Goal: Transaction & Acquisition: Obtain resource

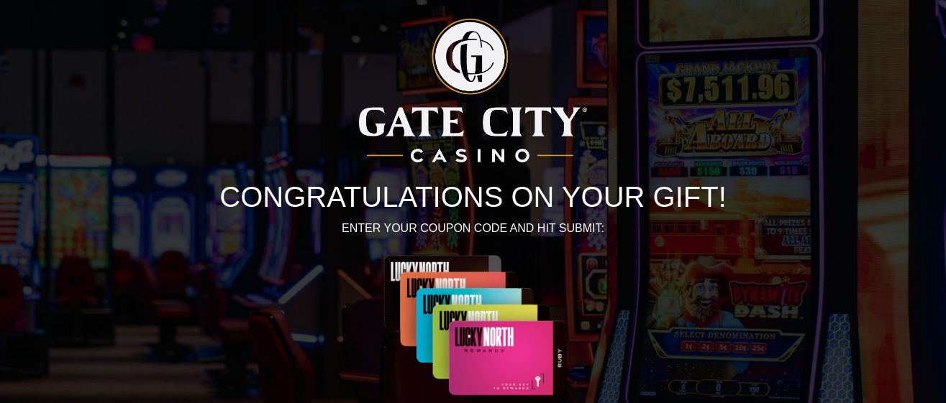
scroll to position [159, 0]
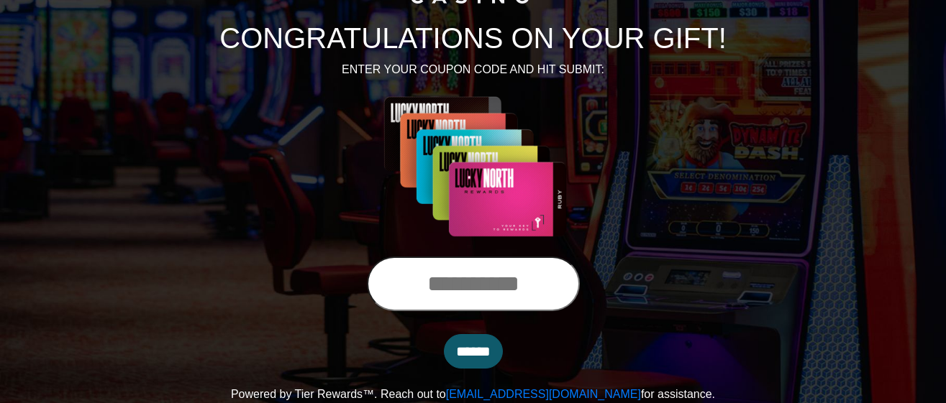
click at [565, 295] on input "text" at bounding box center [473, 284] width 213 height 55
click at [552, 288] on input "text" at bounding box center [473, 284] width 213 height 55
type input "**********"
click at [470, 355] on input "******" at bounding box center [473, 351] width 59 height 35
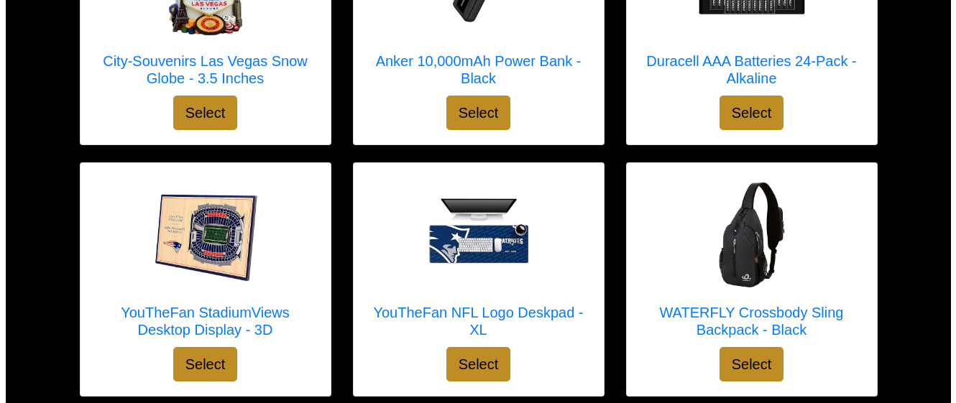
scroll to position [364, 0]
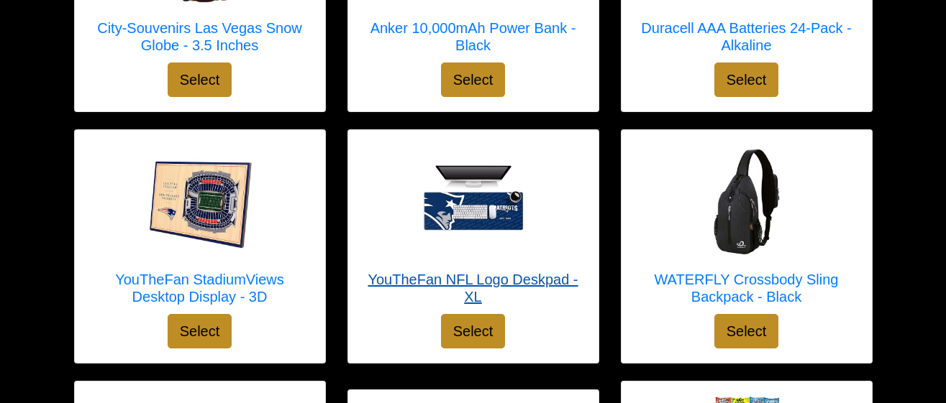
click at [477, 242] on img at bounding box center [473, 202] width 115 height 115
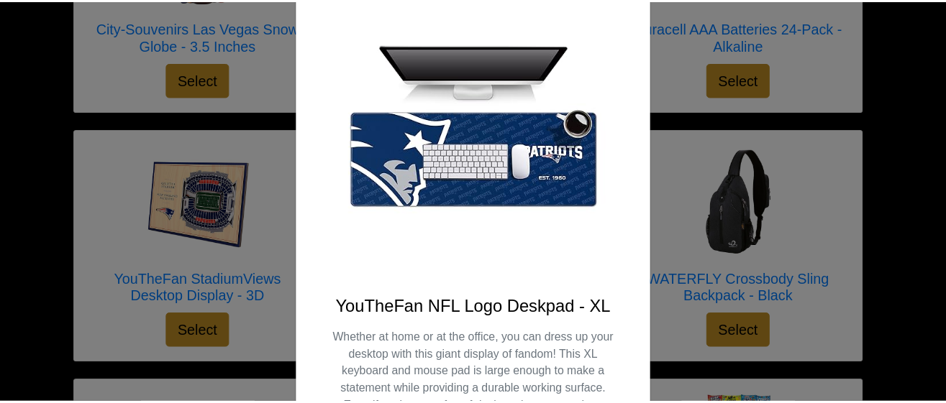
scroll to position [104, 0]
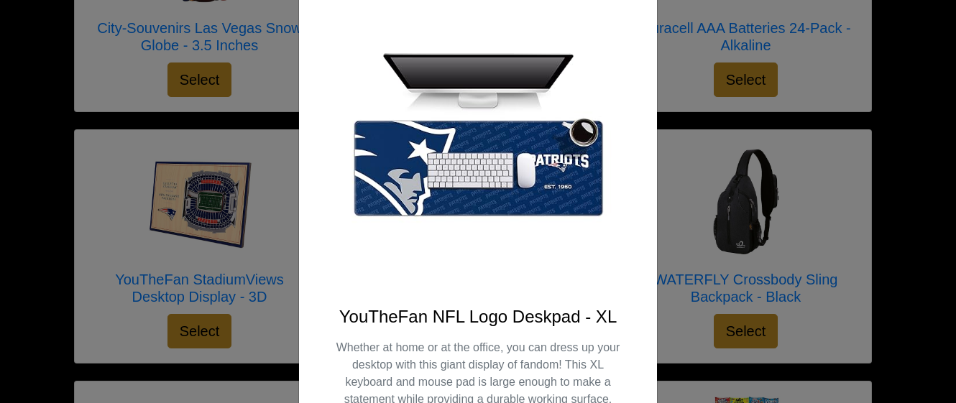
click at [616, 68] on img at bounding box center [478, 145] width 289 height 289
click at [692, 186] on div "X YouTheFan NFL Logo Deskpad - XL Whether at home or at the office, you can dre…" at bounding box center [478, 201] width 956 height 403
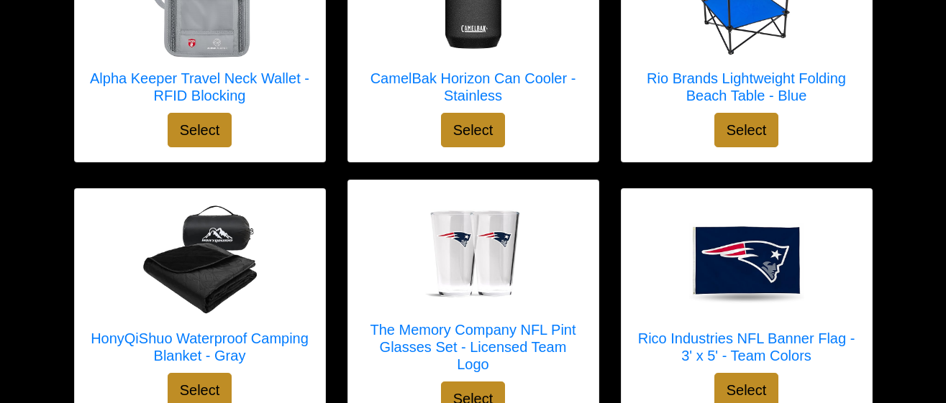
scroll to position [1839, 0]
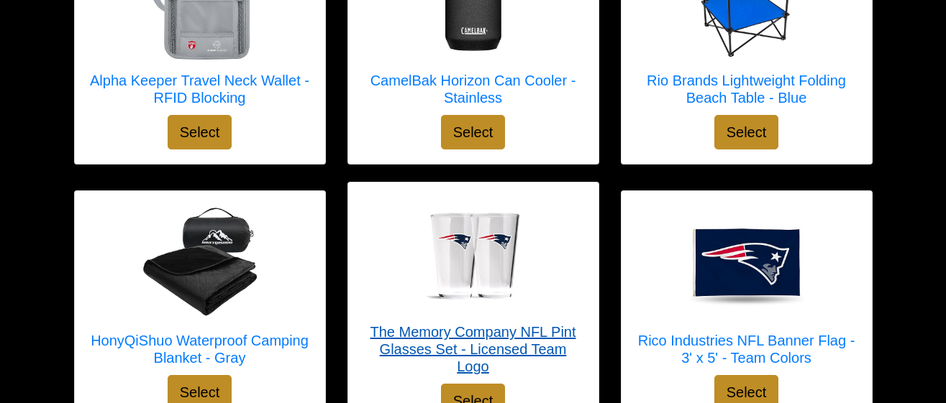
click at [540, 248] on div at bounding box center [472, 254] width 221 height 115
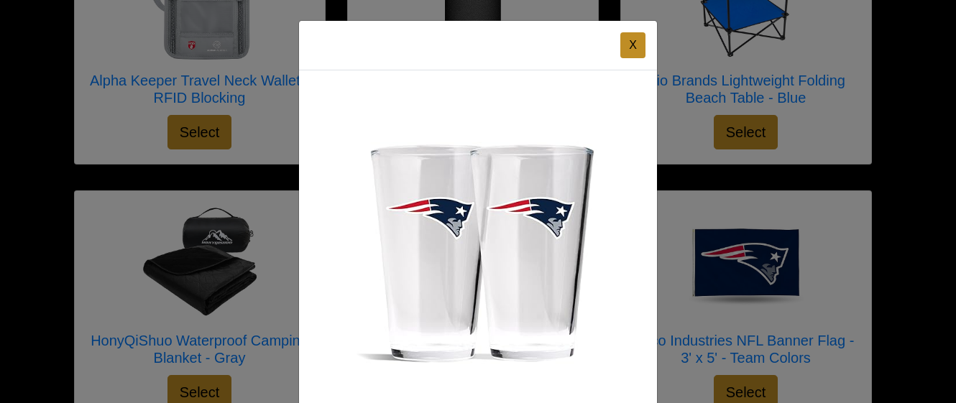
click at [539, 283] on img at bounding box center [478, 249] width 289 height 289
click at [625, 42] on button "X" at bounding box center [633, 45] width 25 height 26
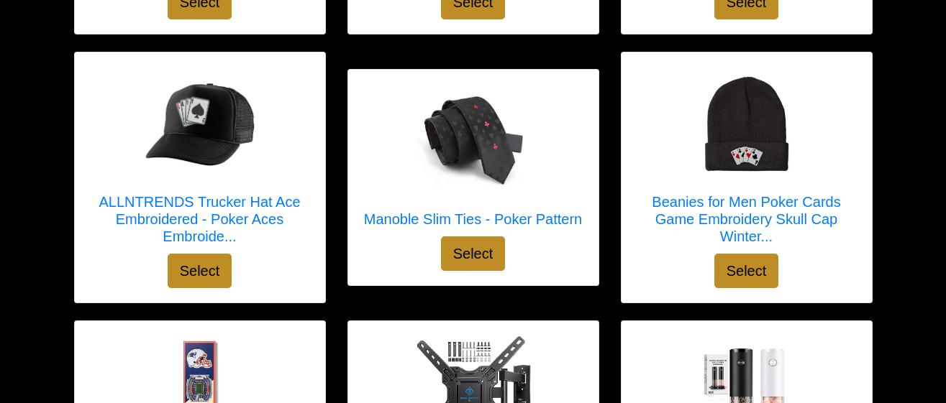
scroll to position [2998, 0]
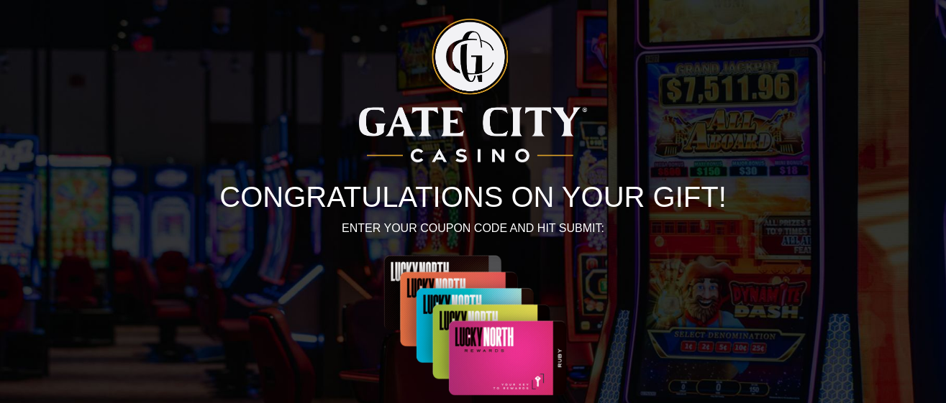
scroll to position [159, 0]
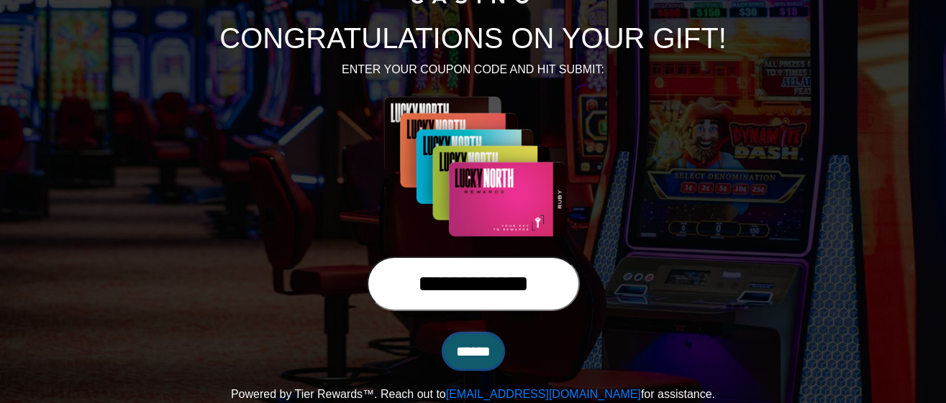
click at [475, 355] on input "******" at bounding box center [473, 351] width 59 height 35
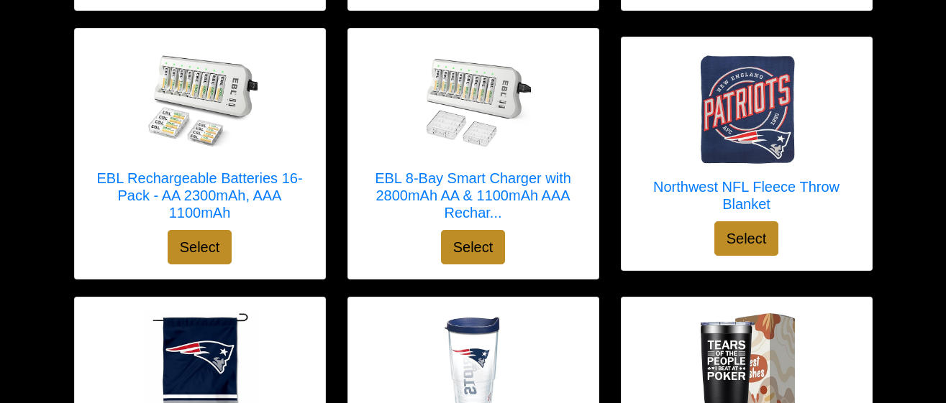
scroll to position [2515, 0]
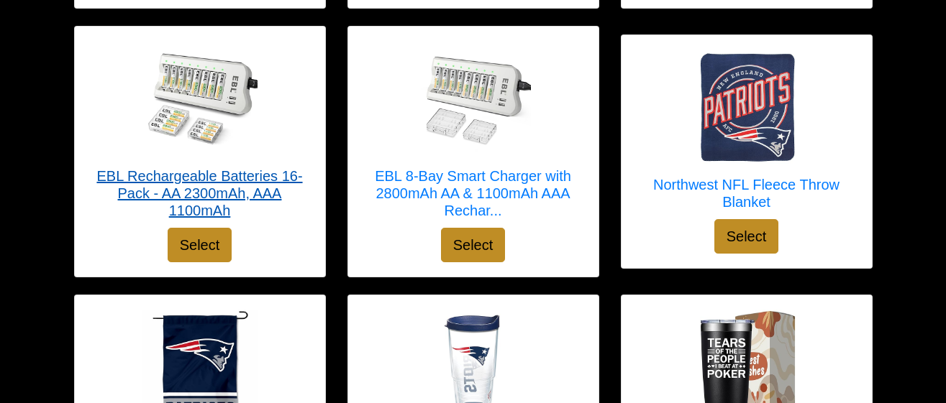
click at [245, 109] on img at bounding box center [199, 98] width 115 height 115
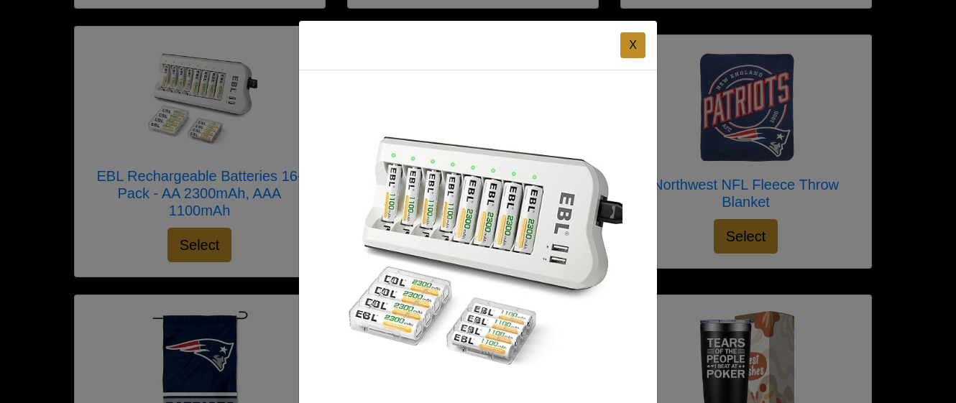
click at [689, 211] on div "X EBL Rechargeable Batteries 16-Pack - AA 2300mAh, AAA 1100mAh Select" at bounding box center [478, 201] width 956 height 403
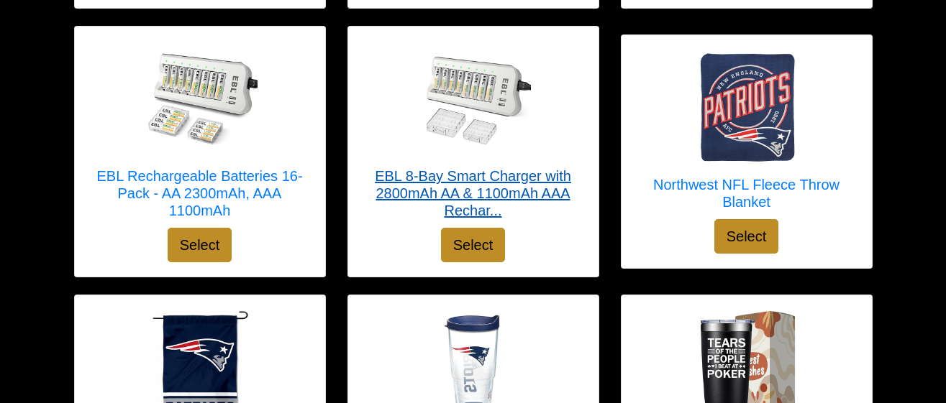
click at [486, 79] on img at bounding box center [473, 98] width 115 height 115
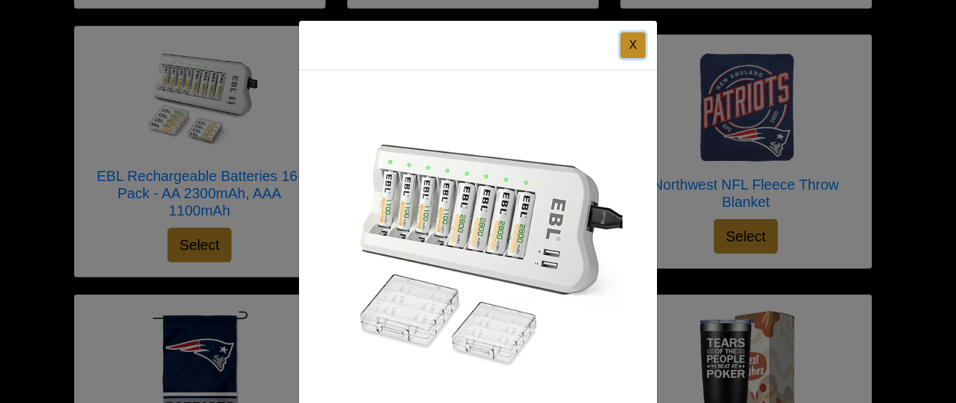
click at [628, 37] on button "X" at bounding box center [633, 45] width 25 height 26
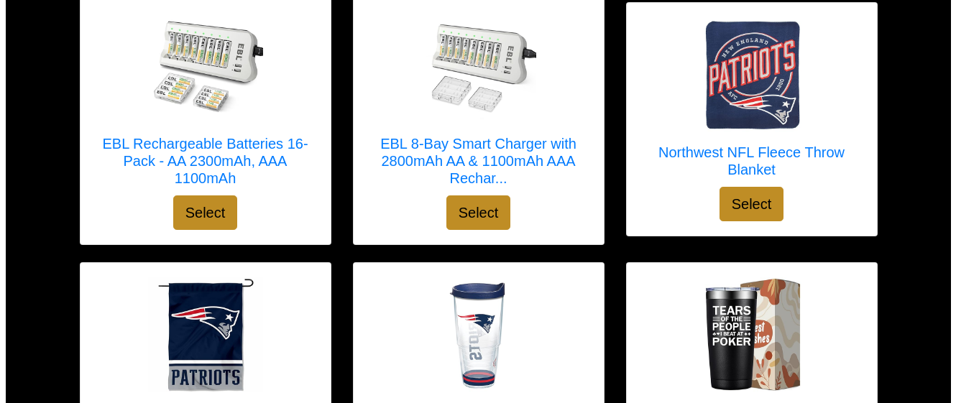
scroll to position [2528, 0]
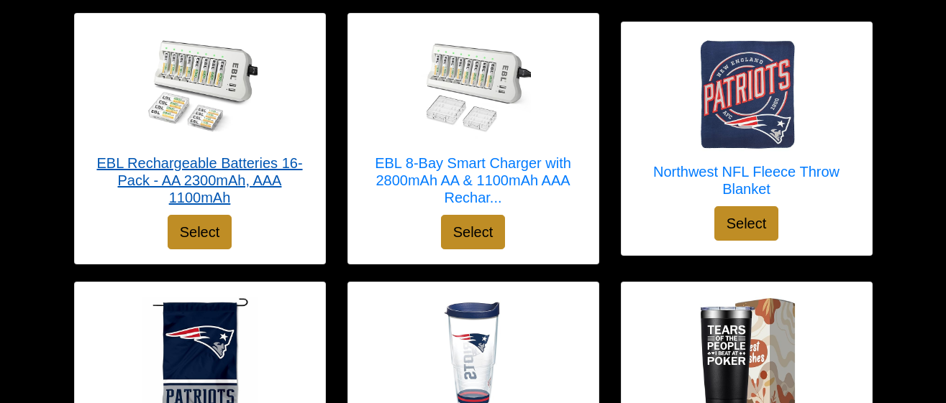
click at [273, 109] on div at bounding box center [199, 85] width 221 height 115
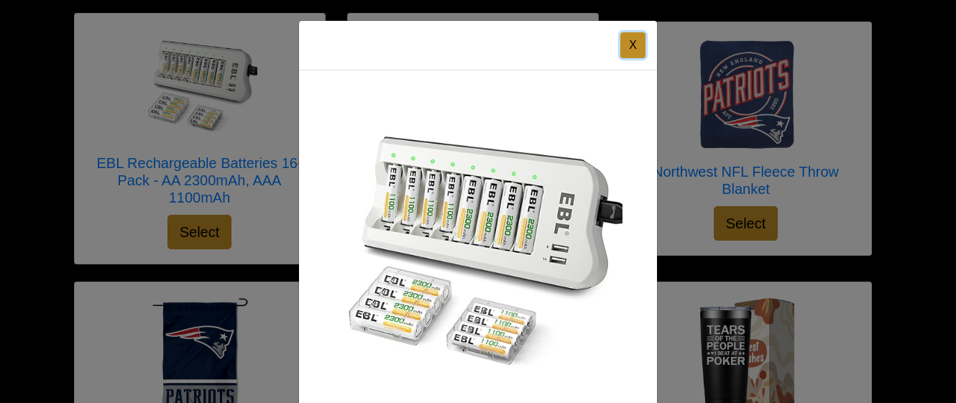
click at [636, 50] on button "X" at bounding box center [633, 45] width 25 height 26
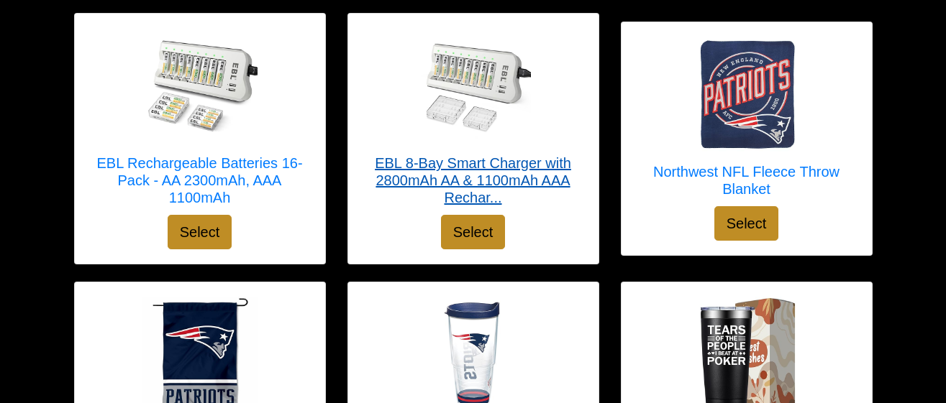
click at [554, 191] on link "EBL 8-Bay Smart Charger with 2800mAh AA & 1100mAh AAA Rechar..." at bounding box center [472, 121] width 221 height 187
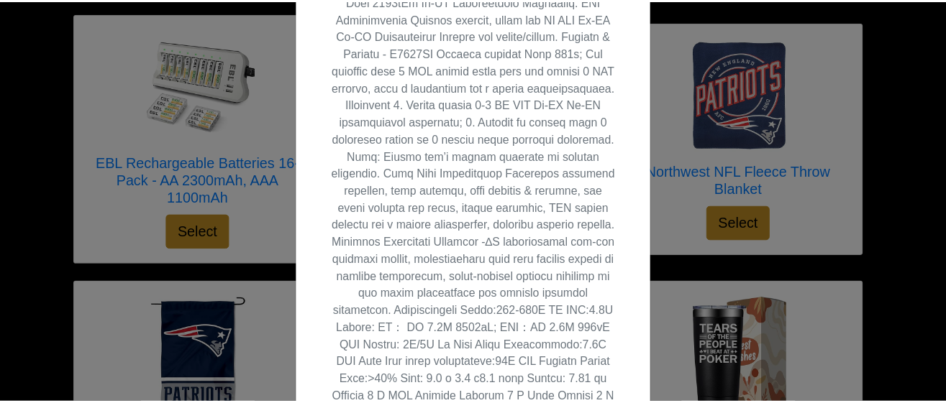
scroll to position [506, 0]
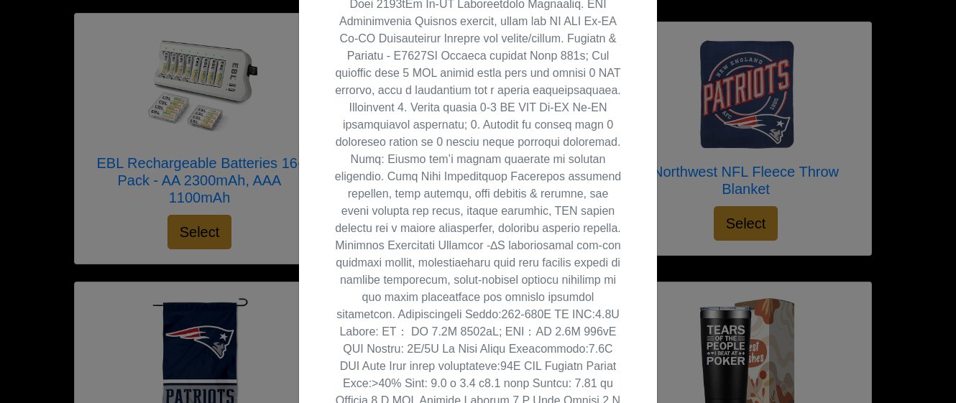
click at [678, 209] on div "X EBL 8-Bay Smart Charger with 2800mAh AA & 1100mAh AAA Rechargeable Batteries …" at bounding box center [478, 201] width 956 height 403
